Goal: Task Accomplishment & Management: Use online tool/utility

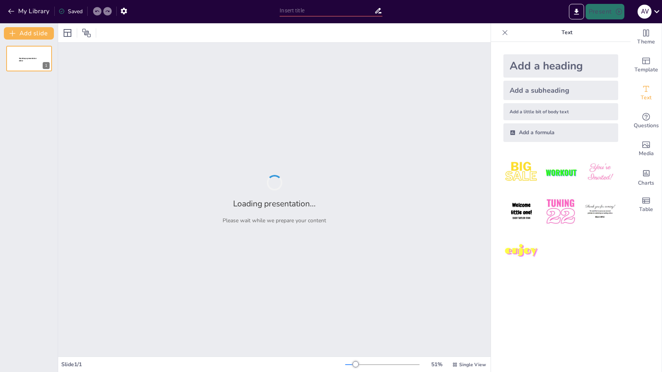
type input "Tomorrowland: Muziek, Cultuur en Innovatie"
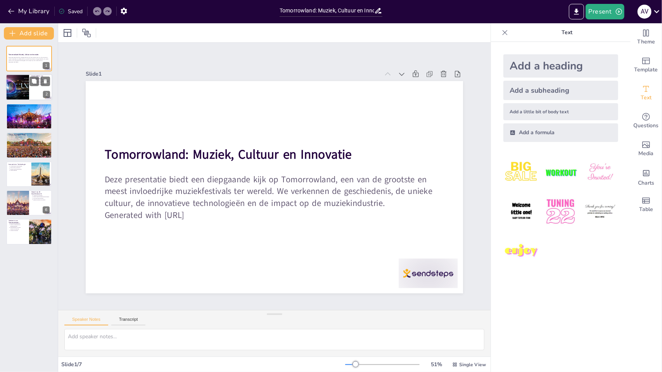
click at [21, 96] on div at bounding box center [17, 88] width 47 height 26
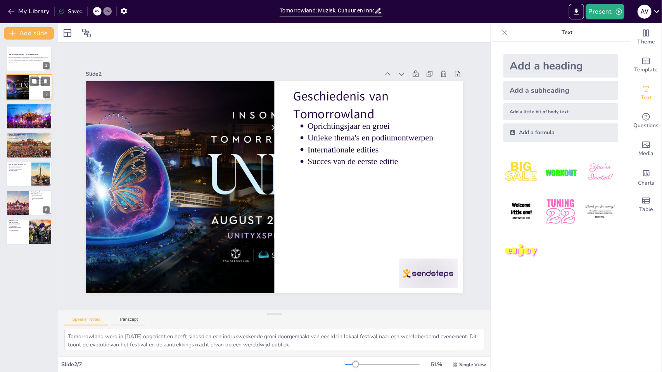
type textarea "Tomorrowland werd in 2005 opgericht en heeft sindsdien een indrukwekkende groei…"
click at [45, 143] on button at bounding box center [45, 139] width 9 height 9
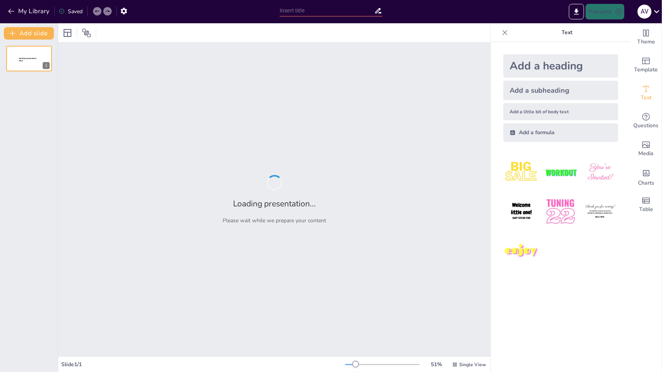
type input "Tomorrowland: Een Overzicht van het Festival"
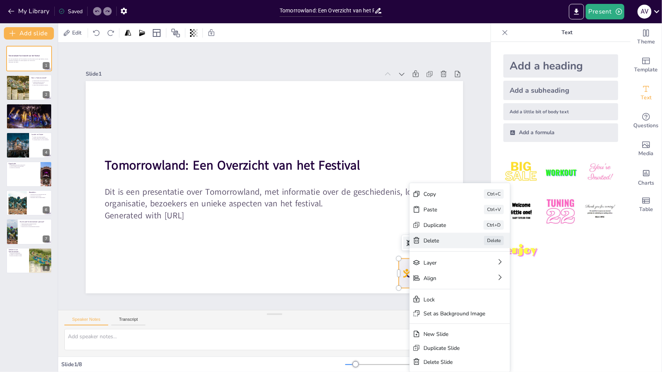
click at [469, 301] on div "Delete" at bounding box center [488, 306] width 39 height 11
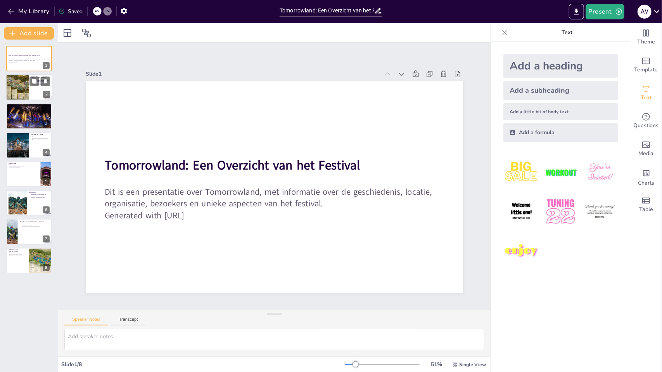
click at [19, 89] on div at bounding box center [17, 88] width 38 height 26
type textarea "Tomorrowland vindt elk jaar plaats en is een belangrijk evenement voor fans van…"
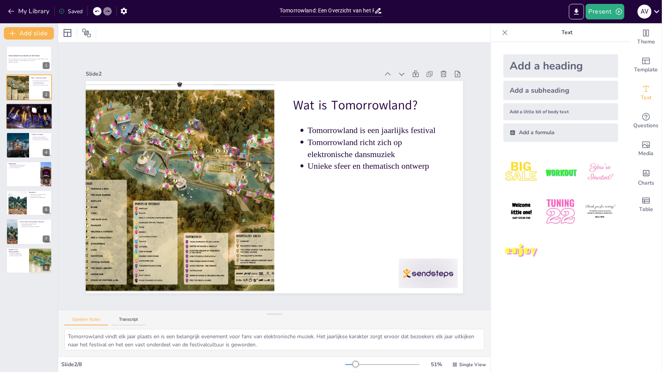
click at [14, 121] on div at bounding box center [29, 116] width 47 height 26
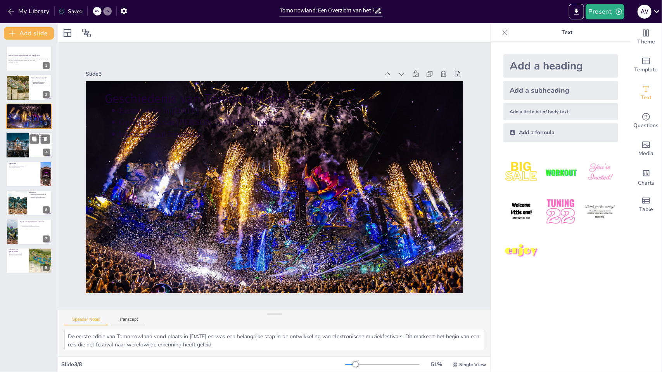
click at [19, 147] on div at bounding box center [17, 145] width 35 height 26
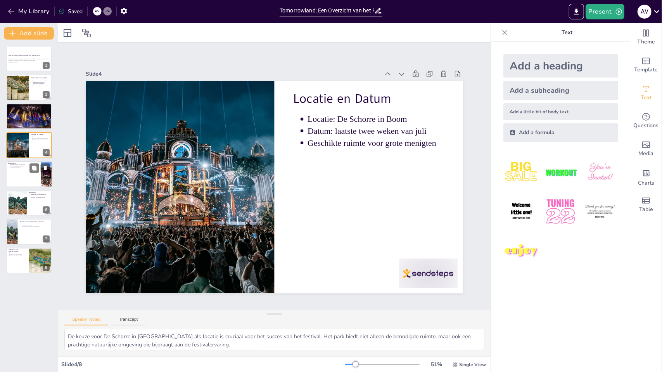
click at [19, 177] on div at bounding box center [29, 174] width 47 height 26
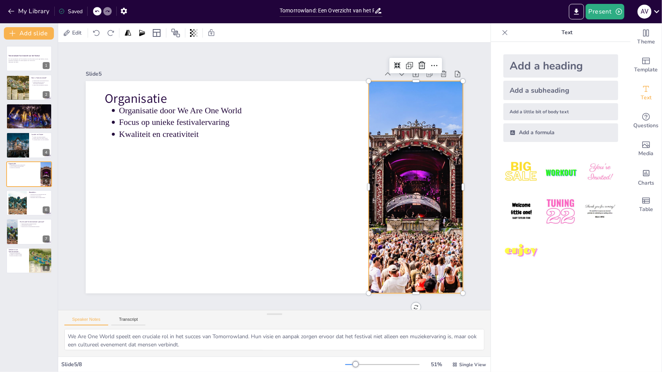
click at [406, 180] on div at bounding box center [414, 202] width 339 height 245
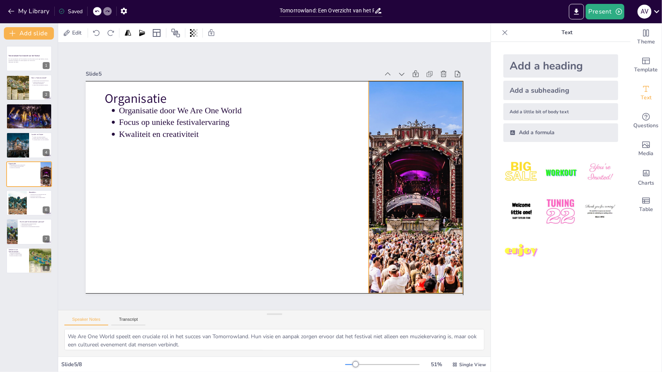
click at [362, 122] on div "Organisatie Organisatie door We Are One World Focus op unieke festivalervaring …" at bounding box center [294, 83] width 369 height 78
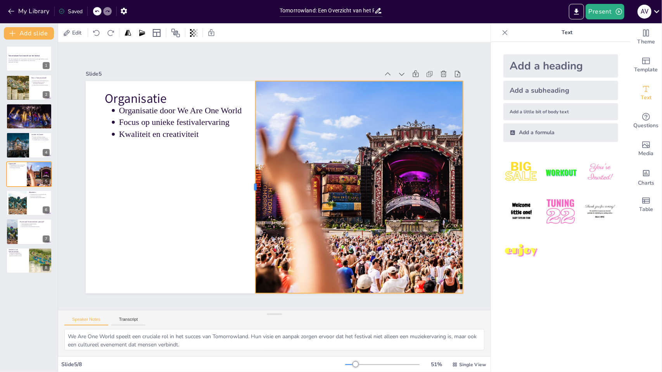
drag, startPoint x: 362, startPoint y: 186, endPoint x: 249, endPoint y: 184, distance: 113.3
click at [249, 184] on div at bounding box center [250, 182] width 50 height 209
click at [245, 61] on div "Slide 1 Tomorrowland: Een Overzicht van het Festival Dit is een presentatie ove…" at bounding box center [274, 177] width 444 height 392
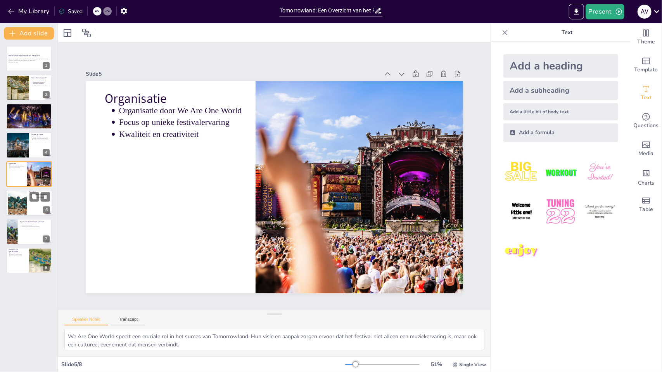
click at [19, 208] on div at bounding box center [17, 203] width 35 height 24
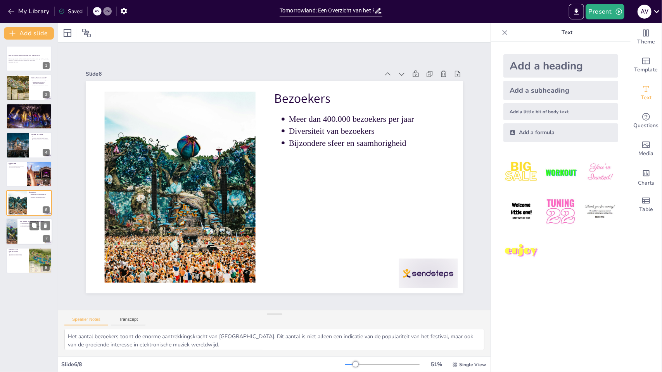
click at [17, 236] on div at bounding box center [12, 232] width 40 height 26
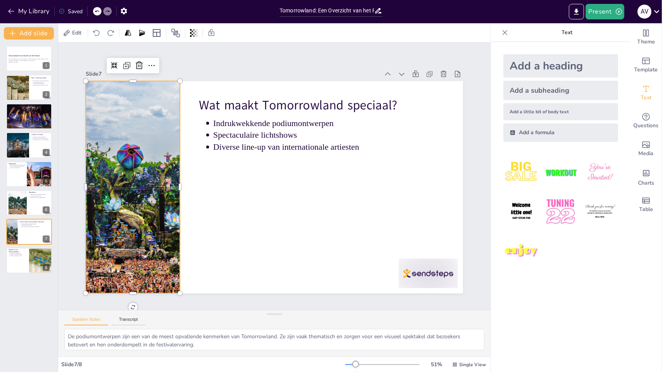
click at [129, 217] on div at bounding box center [132, 172] width 339 height 245
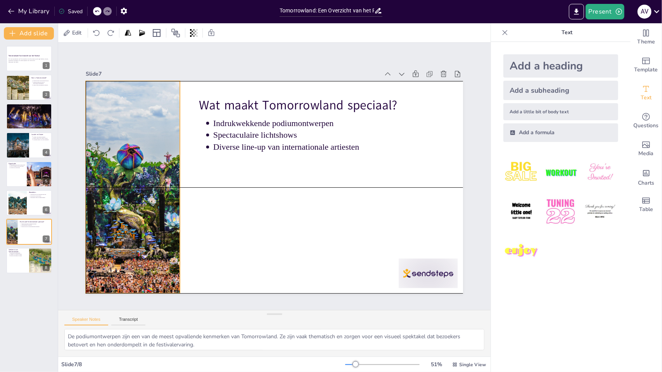
click at [175, 144] on div "Wat maakt Tomorrowland speciaal? Indrukwekkende podiumontwerpen Spectaculaire l…" at bounding box center [304, 86] width 359 height 117
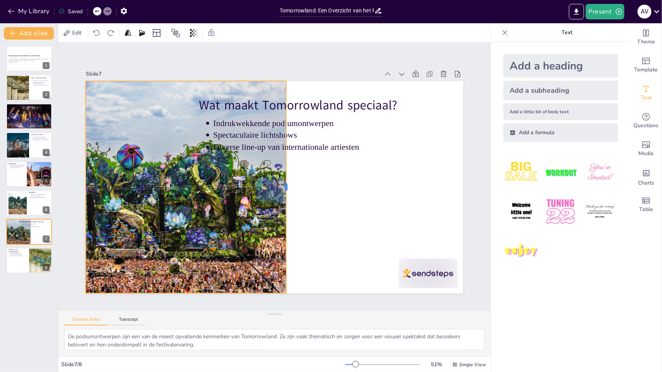
drag, startPoint x: 175, startPoint y: 185, endPoint x: 279, endPoint y: 164, distance: 105.3
click at [279, 164] on div at bounding box center [287, 190] width 50 height 209
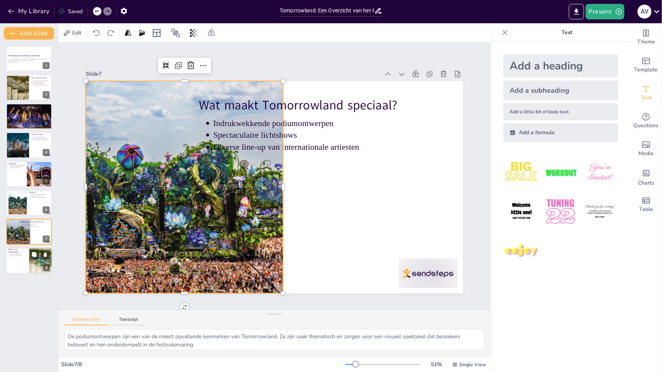
click at [19, 257] on div at bounding box center [29, 261] width 47 height 26
type textarea "De focus op innovatie is essentieel voor de toekomst van Tomorrowland. Door voo…"
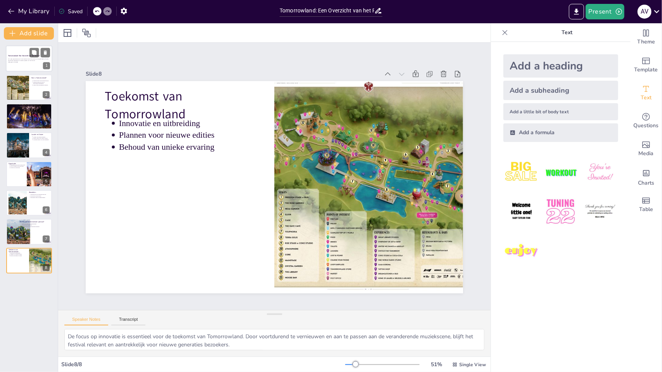
click at [19, 62] on p "Generated with Sendsteps.ai" at bounding box center [29, 62] width 42 height 2
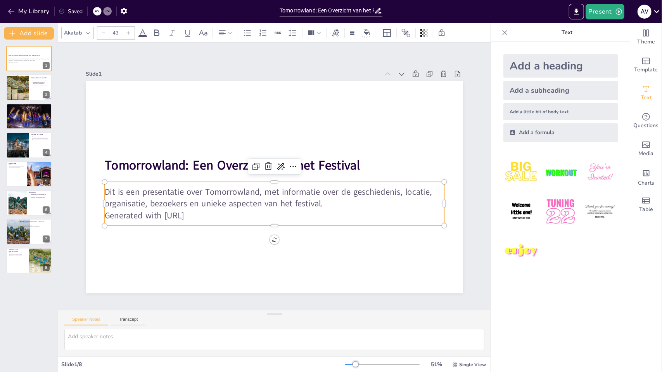
click at [199, 209] on p "Generated with Sendsteps.ai" at bounding box center [270, 215] width 339 height 47
click at [213, 214] on p "Generated with Sendsteps.ai" at bounding box center [262, 214] width 327 height 116
click at [213, 214] on p "Generated with Sendsteps.ai" at bounding box center [266, 214] width 335 height 82
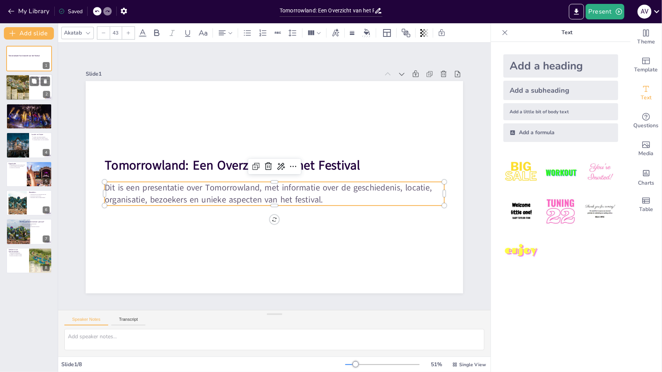
click at [22, 91] on div at bounding box center [17, 88] width 38 height 26
type textarea "Tomorrowland vindt elk jaar plaats en is een belangrijk evenement voor fans van…"
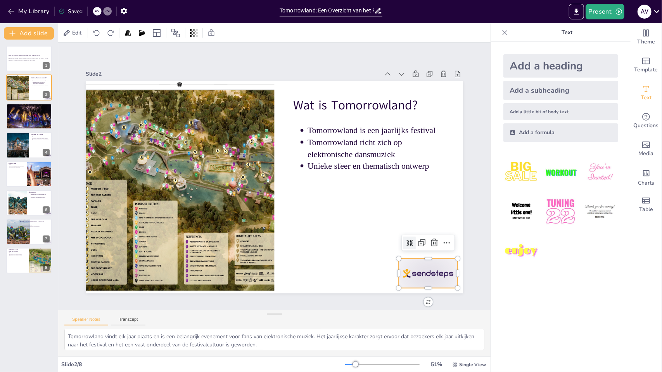
click at [424, 293] on div at bounding box center [391, 316] width 65 height 46
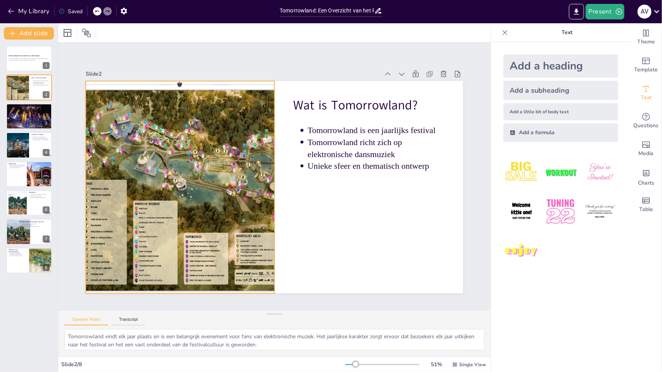
click at [186, 98] on div at bounding box center [179, 167] width 349 height 272
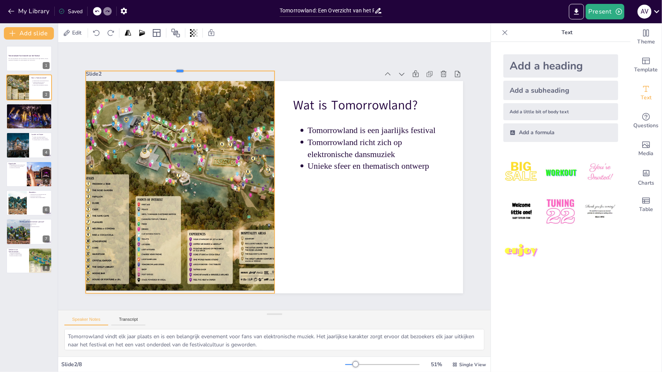
drag, startPoint x: 173, startPoint y: 77, endPoint x: 173, endPoint y: 67, distance: 10.1
click at [173, 67] on div at bounding box center [219, 44] width 182 height 64
drag, startPoint x: 175, startPoint y: 67, endPoint x: 176, endPoint y: 78, distance: 11.0
click at [176, 78] on div at bounding box center [241, 45] width 166 height 100
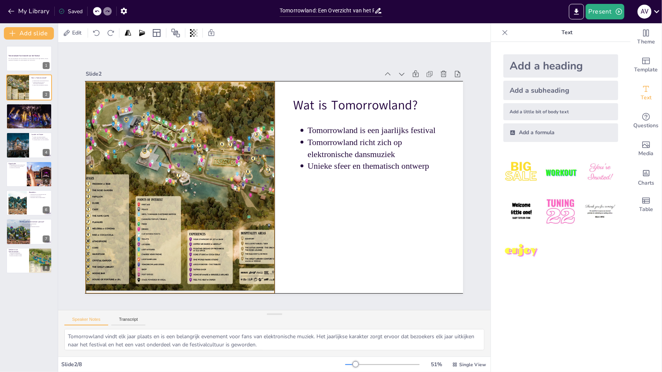
click at [267, 180] on div at bounding box center [185, 154] width 371 height 310
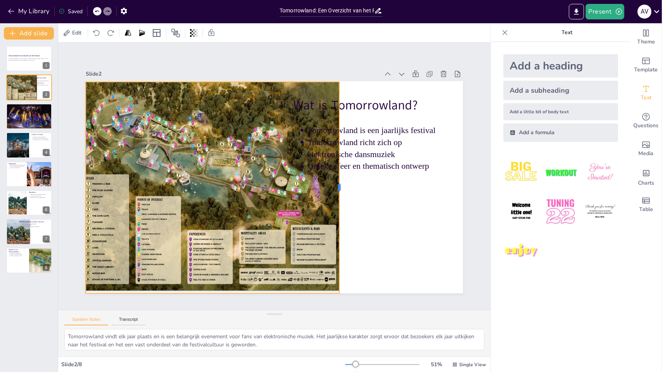
drag, startPoint x: 269, startPoint y: 183, endPoint x: 334, endPoint y: 191, distance: 65.0
click at [334, 191] on div at bounding box center [332, 214] width 92 height 196
click at [337, 67] on div "Slide 2" at bounding box center [335, 93] width 312 height 231
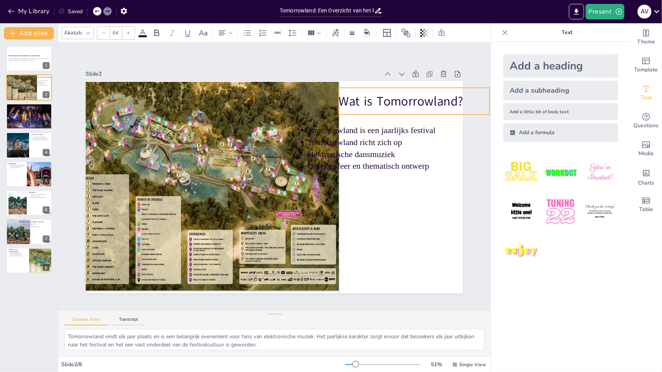
drag, startPoint x: 373, startPoint y: 92, endPoint x: 419, endPoint y: 87, distance: 46.0
click at [419, 121] on div "Wat is Tomorrowland?" at bounding box center [433, 164] width 149 height 86
type input "--"
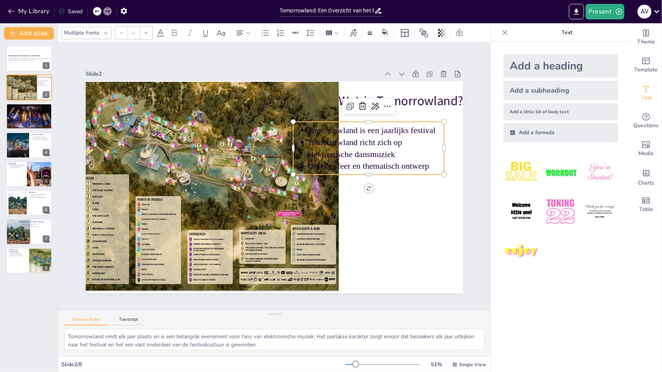
click at [423, 148] on p "Tomorrowland is een jaarlijks festival" at bounding box center [385, 187] width 124 height 78
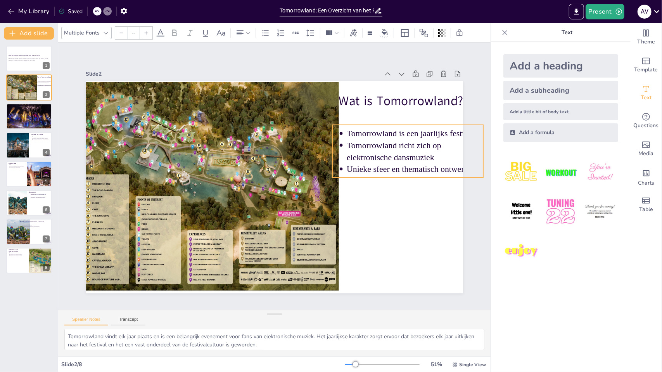
drag, startPoint x: 369, startPoint y: 156, endPoint x: 409, endPoint y: 160, distance: 39.3
click at [405, 114] on p "Tomorrowland richt zich op elektronische dansmuziek" at bounding box center [350, 55] width 109 height 118
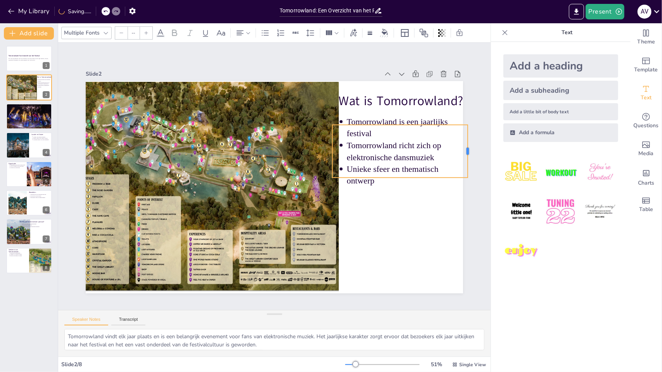
drag, startPoint x: 479, startPoint y: 147, endPoint x: 463, endPoint y: 147, distance: 15.5
click at [463, 187] on div at bounding box center [469, 213] width 22 height 52
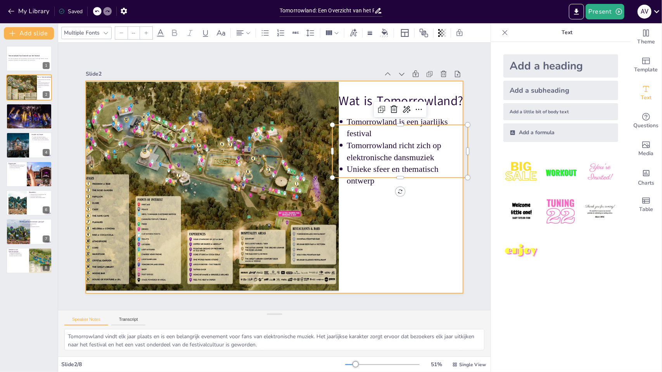
click at [449, 208] on div at bounding box center [273, 187] width 414 height 286
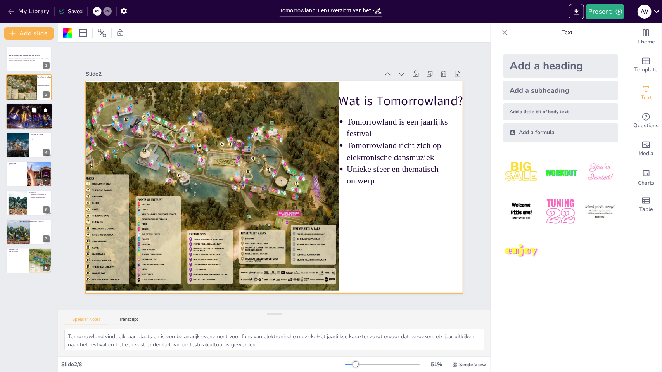
click at [24, 114] on div at bounding box center [29, 116] width 47 height 26
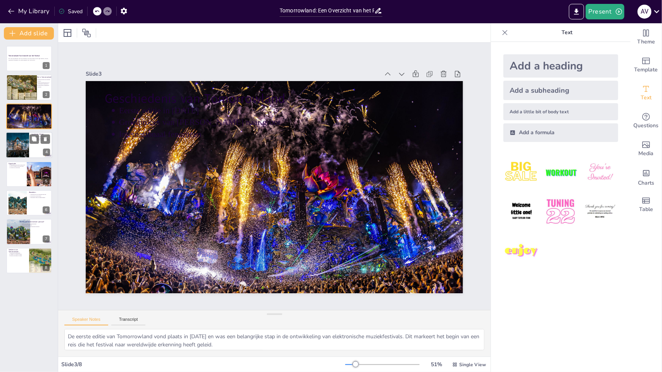
click at [17, 148] on div at bounding box center [17, 145] width 35 height 26
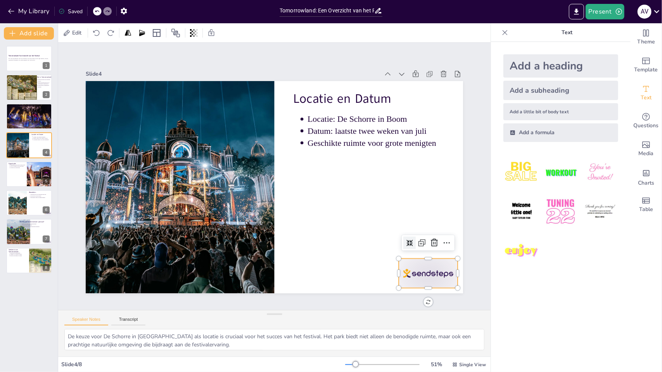
click at [424, 293] on div at bounding box center [391, 316] width 65 height 46
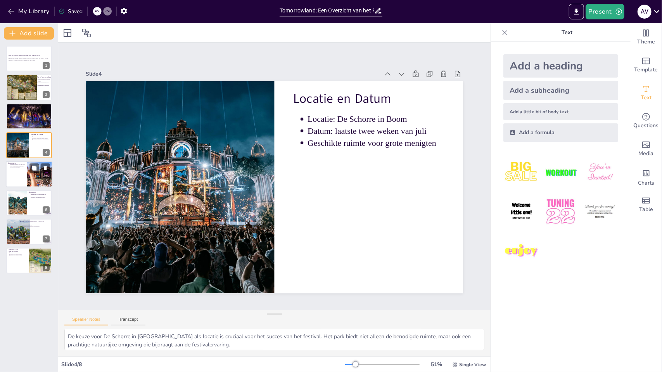
click at [18, 175] on div at bounding box center [29, 174] width 47 height 26
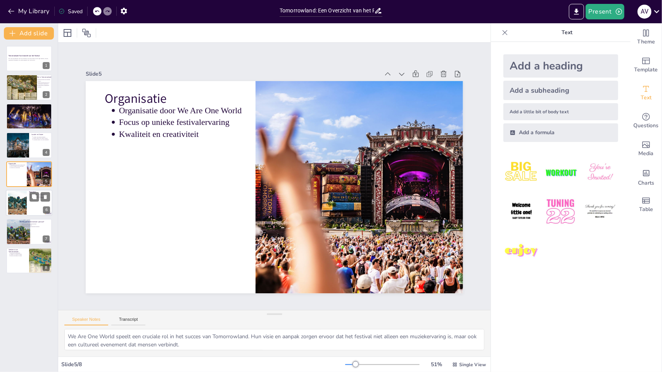
click at [16, 206] on div at bounding box center [17, 203] width 35 height 24
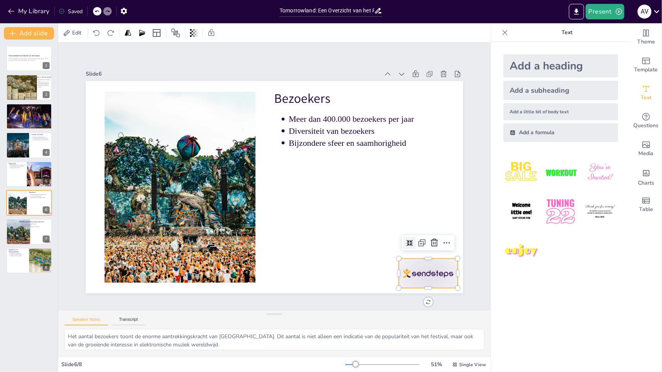
click at [418, 271] on div at bounding box center [418, 288] width 62 height 35
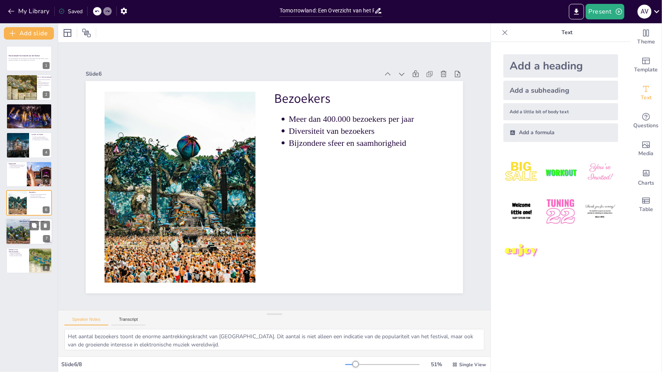
click at [19, 230] on div at bounding box center [12, 232] width 40 height 26
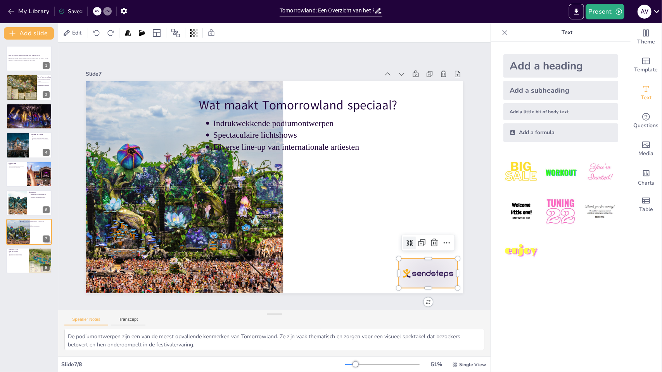
click at [409, 272] on div at bounding box center [418, 289] width 62 height 36
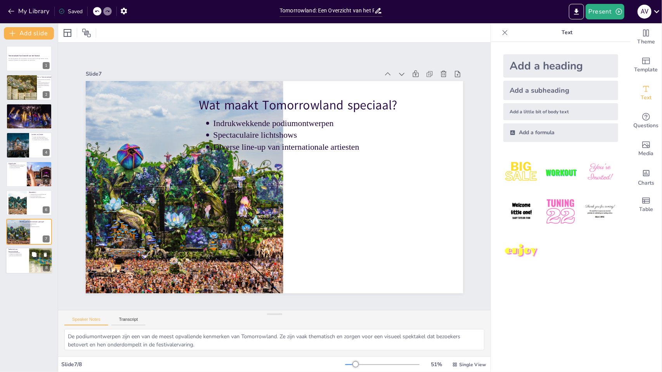
click at [17, 260] on div at bounding box center [29, 261] width 47 height 26
type textarea "De focus op innovatie is essentieel voor de toekomst van Tomorrowland. Door voo…"
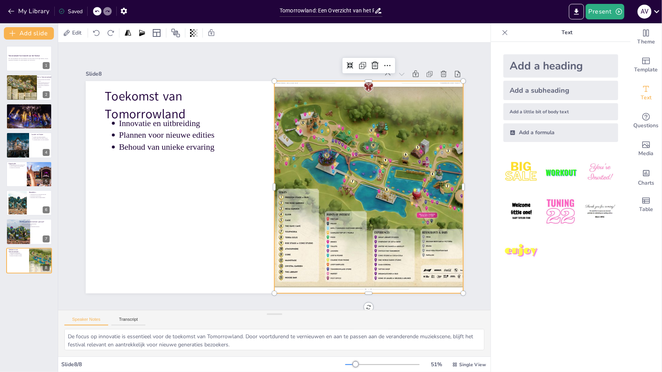
click at [385, 119] on div at bounding box center [364, 206] width 349 height 273
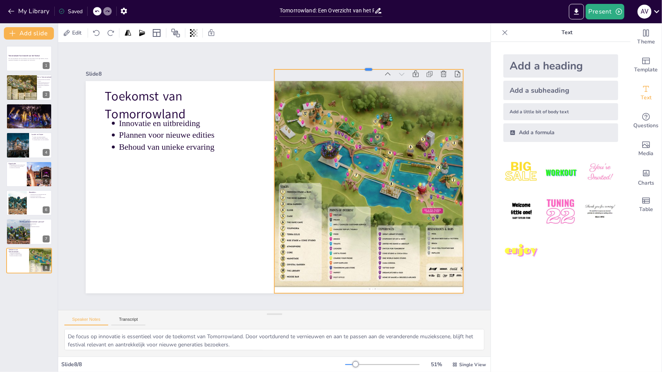
drag, startPoint x: 363, startPoint y: 76, endPoint x: 363, endPoint y: 64, distance: 11.6
click at [376, 141] on div at bounding box center [408, 232] width 64 height 182
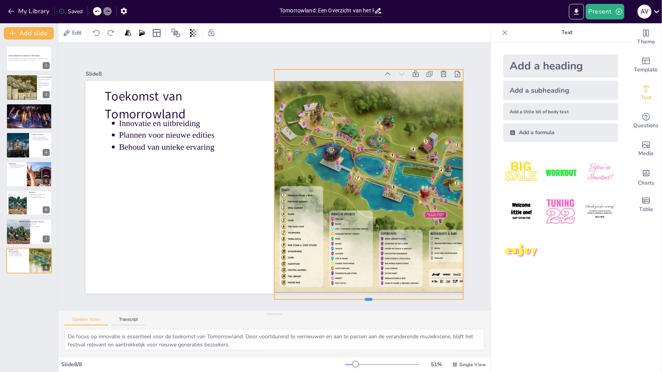
drag, startPoint x: 361, startPoint y: 292, endPoint x: 361, endPoint y: 298, distance: 6.6
click at [355, 298] on div at bounding box center [277, 334] width 156 height 116
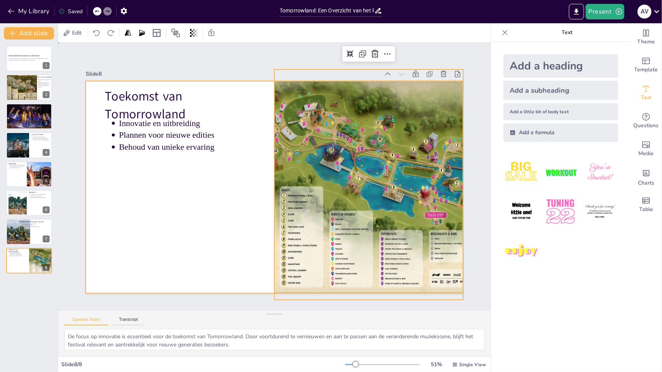
click at [231, 205] on div at bounding box center [272, 187] width 413 height 286
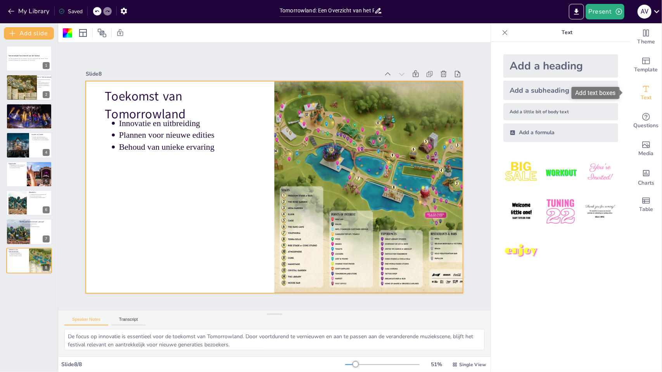
click at [645, 99] on span "Text" at bounding box center [646, 98] width 11 height 9
click at [638, 194] on div "Table" at bounding box center [646, 205] width 31 height 28
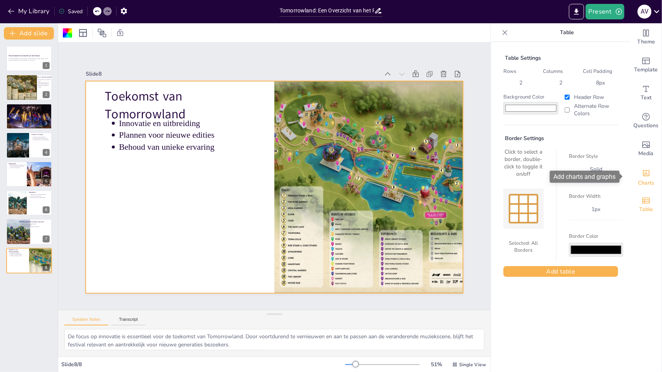
click at [645, 172] on div "Charts" at bounding box center [646, 177] width 31 height 28
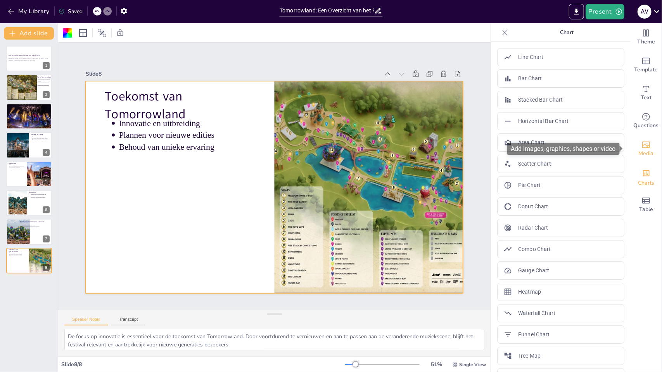
click at [647, 160] on div "Media" at bounding box center [646, 149] width 31 height 28
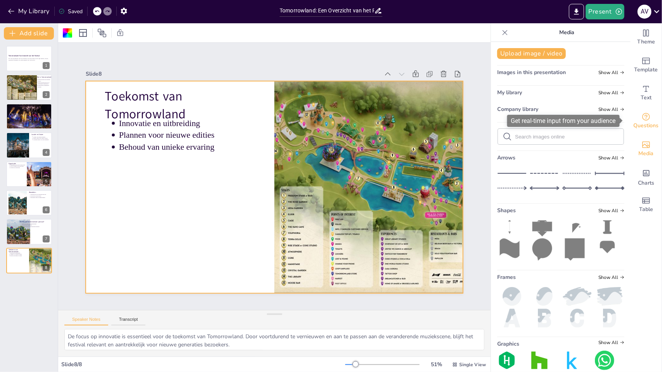
click at [650, 121] on div "Questions" at bounding box center [646, 121] width 31 height 28
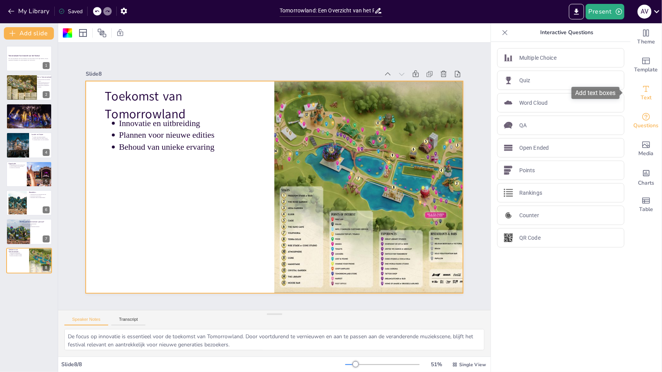
click at [641, 101] on span "Text" at bounding box center [646, 98] width 11 height 9
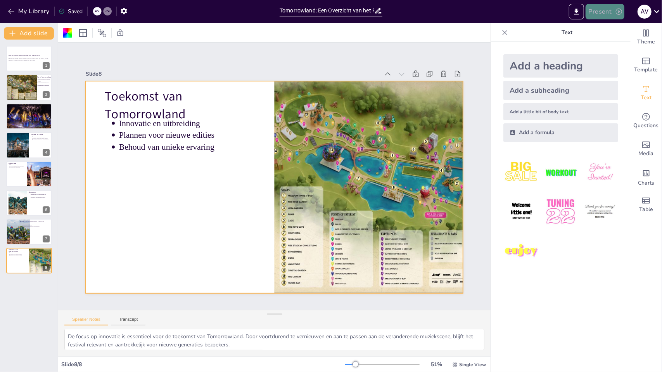
click at [611, 15] on button "Present" at bounding box center [605, 12] width 39 height 16
click at [620, 44] on li "Play presentation" at bounding box center [616, 48] width 61 height 12
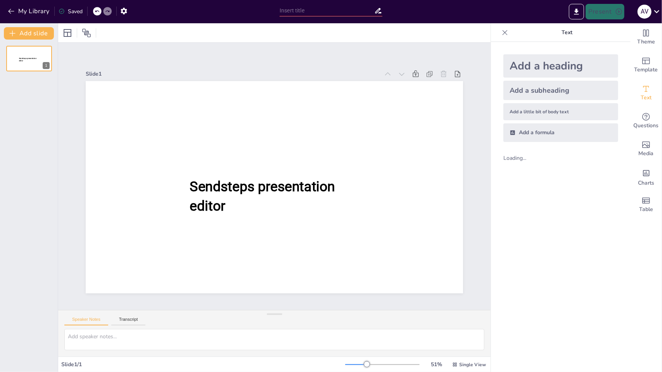
type input "Tomorrowland: Een Overzicht van het Festival"
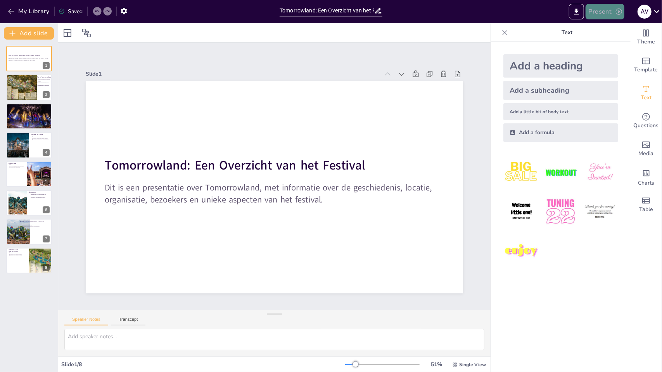
click at [614, 8] on button "Present" at bounding box center [605, 12] width 39 height 16
click at [580, 17] on div at bounding box center [331, 186] width 662 height 372
click at [577, 14] on icon "Export to PowerPoint" at bounding box center [576, 12] width 5 height 6
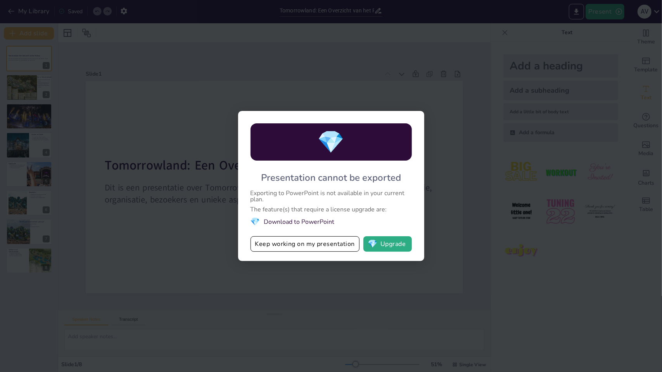
click at [316, 223] on li "💎 Download to PowerPoint" at bounding box center [331, 222] width 161 height 10
click at [385, 243] on button "💎 Upgrade" at bounding box center [388, 244] width 49 height 16
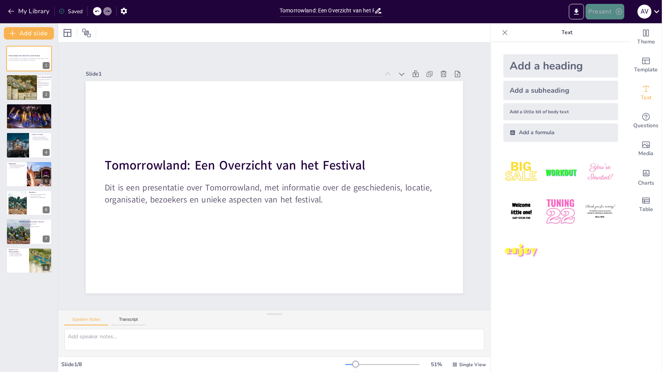
click at [615, 7] on button "Present" at bounding box center [605, 12] width 39 height 16
click at [609, 51] on li "Play presentation" at bounding box center [616, 48] width 61 height 12
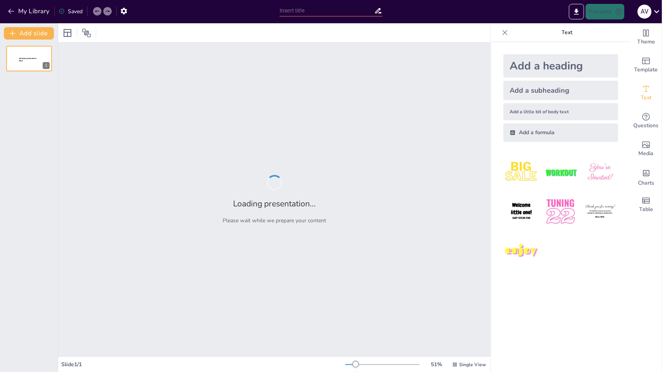
type input "Tomorrowland: Een Overzicht van het Festival"
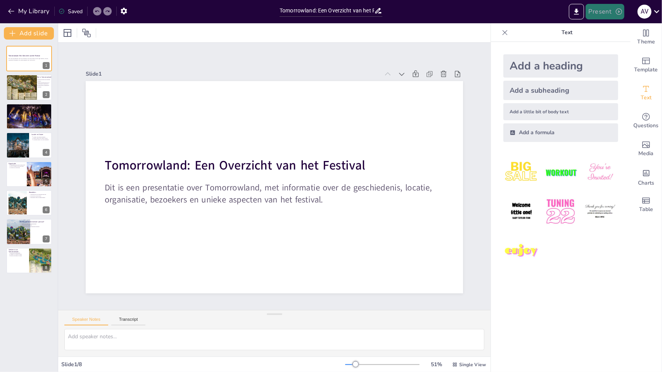
click at [616, 13] on icon "button" at bounding box center [620, 12] width 8 height 8
click at [607, 46] on li "Play presentation" at bounding box center [616, 48] width 61 height 12
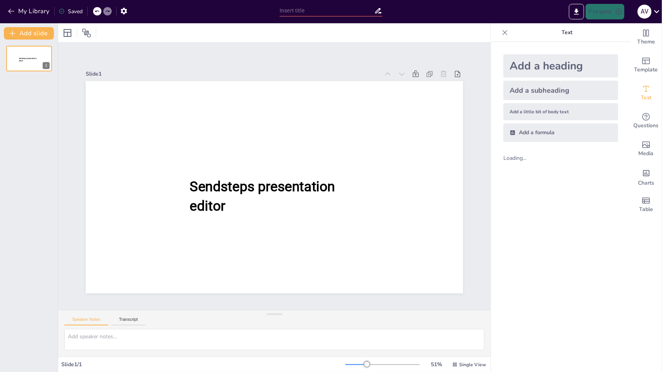
type input "Tomorrowland: Een Overzicht van het Festival"
